Goal: Find contact information: Find contact information

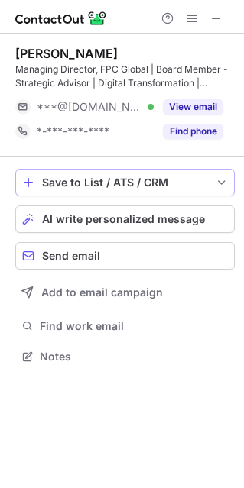
scroll to position [345, 244]
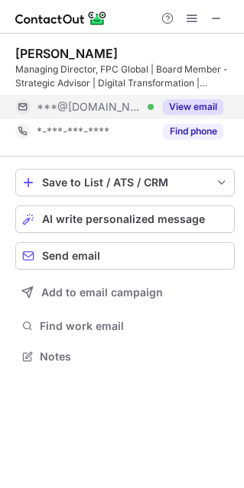
click at [187, 108] on button "View email" at bounding box center [193, 106] width 60 height 15
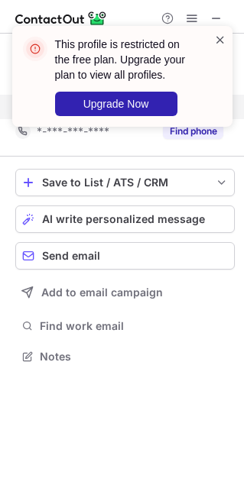
click at [216, 40] on span at bounding box center [220, 39] width 12 height 15
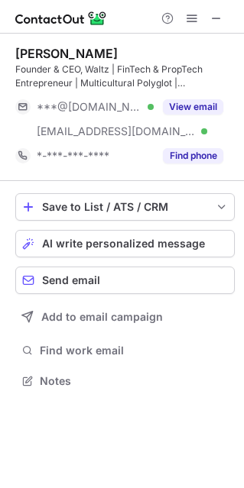
scroll to position [370, 244]
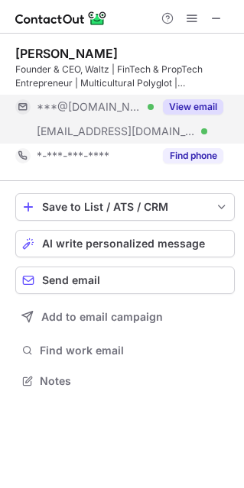
click at [199, 111] on button "View email" at bounding box center [193, 106] width 60 height 15
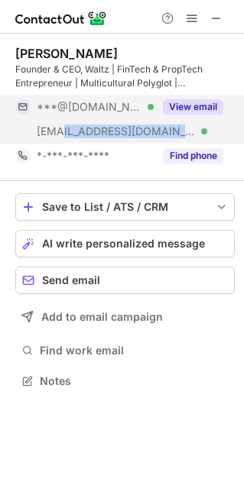
drag, startPoint x: 144, startPoint y: 136, endPoint x: 62, endPoint y: 137, distance: 81.7
click at [62, 137] on div "[EMAIL_ADDRESS][DOMAIN_NAME] Verified" at bounding box center [95, 131] width 117 height 14
copy span "[DOMAIN_NAME]"
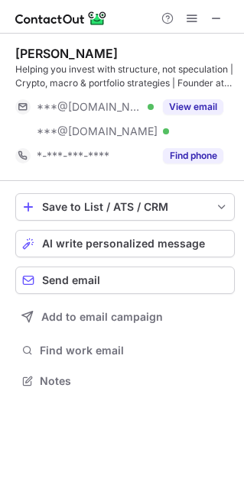
scroll to position [370, 244]
